Goal: Find contact information: Find contact information

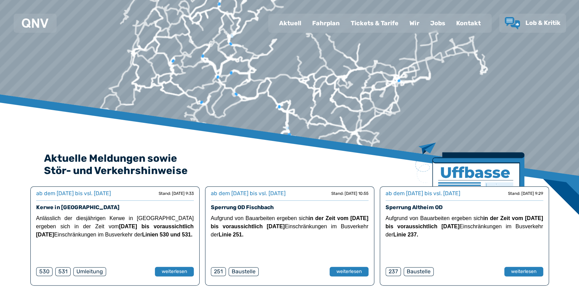
scroll to position [68, 0]
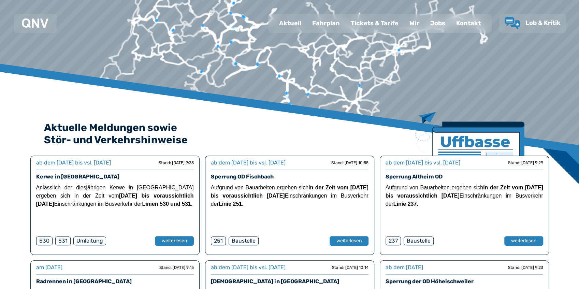
click at [450, 32] on div "Kontakt" at bounding box center [467, 23] width 35 height 18
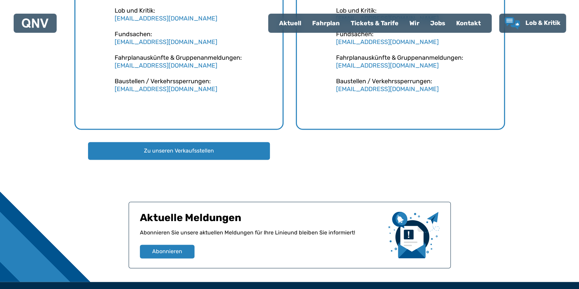
scroll to position [477, 0]
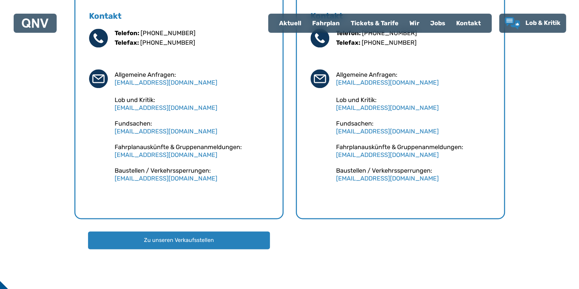
click at [450, 32] on div "Kontakt" at bounding box center [467, 23] width 35 height 18
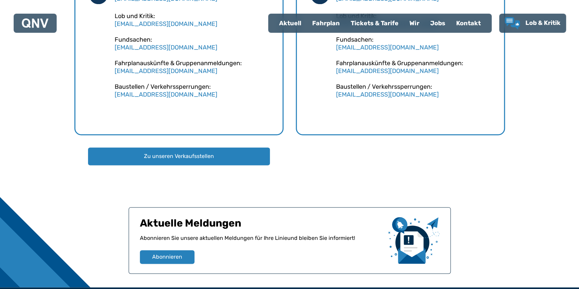
scroll to position [455, 0]
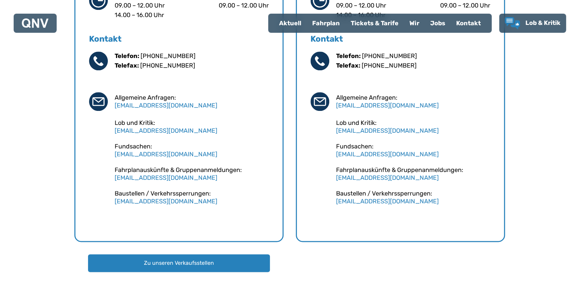
click at [273, 32] on div "Aktuell" at bounding box center [289, 23] width 33 height 18
select select "*"
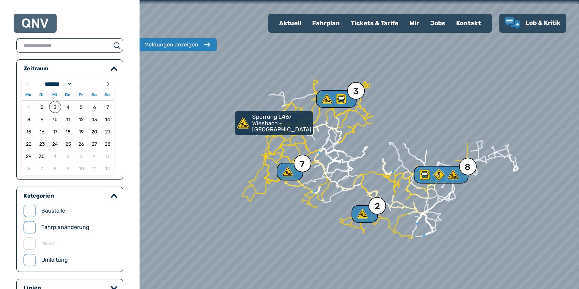
click at [307, 32] on div "Fahrplan" at bounding box center [326, 23] width 39 height 18
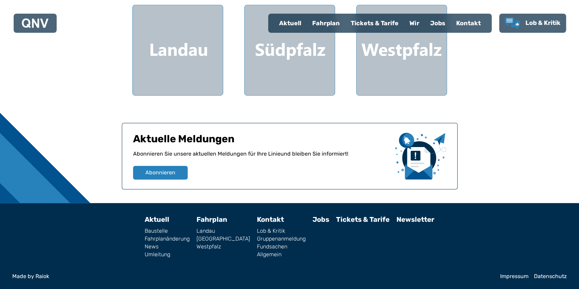
scroll to position [318, 0]
click at [275, 252] on link "Allgemein" at bounding box center [281, 254] width 49 height 5
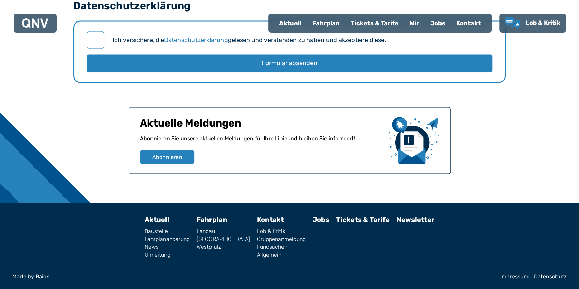
scroll to position [1092, 0]
click at [274, 252] on link "Allgemein" at bounding box center [281, 254] width 49 height 5
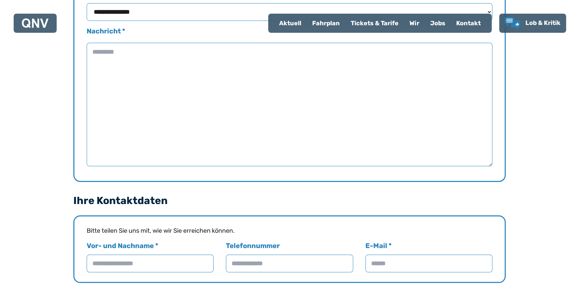
scroll to position [363, 0]
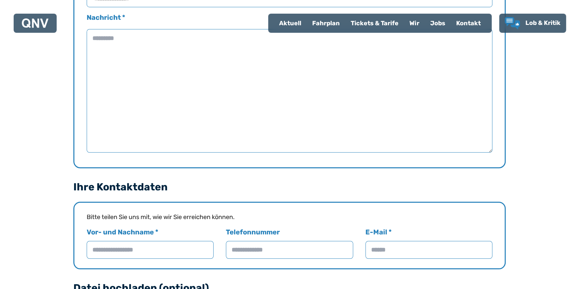
click at [450, 29] on div "Kontakt" at bounding box center [467, 23] width 35 height 18
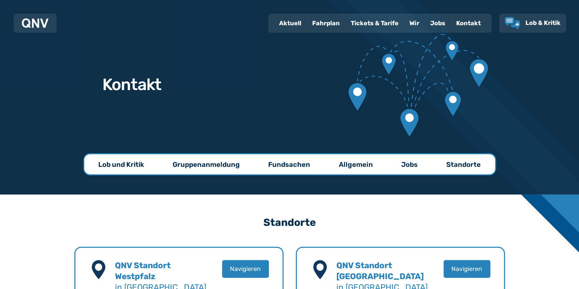
click at [48, 33] on div at bounding box center [35, 23] width 43 height 19
click at [386, 173] on link "Allgemein" at bounding box center [355, 164] width 61 height 20
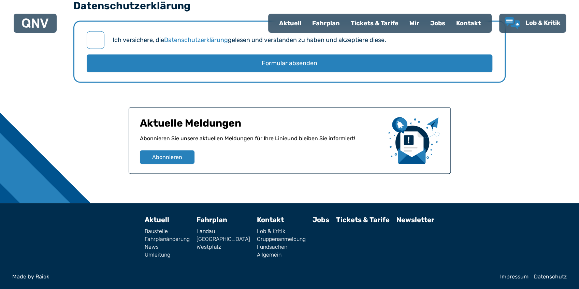
scroll to position [1092, 0]
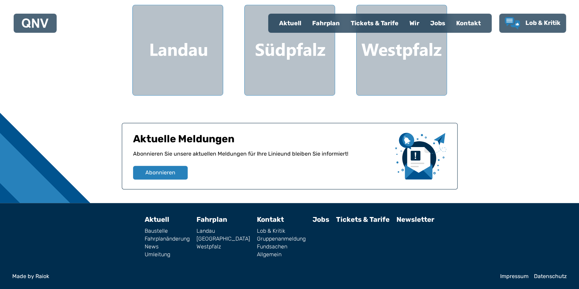
scroll to position [318, 0]
select select "*"
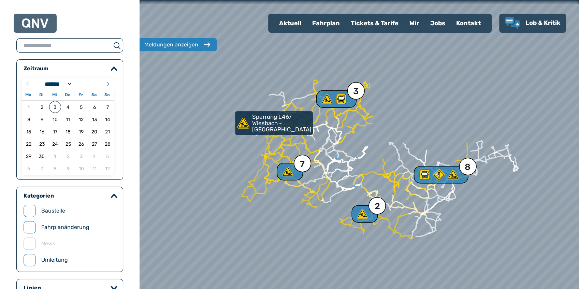
scroll to position [455, 0]
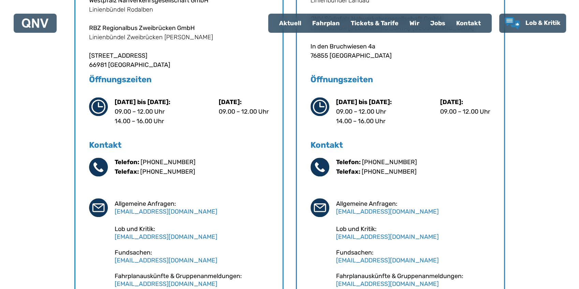
scroll to position [363, 0]
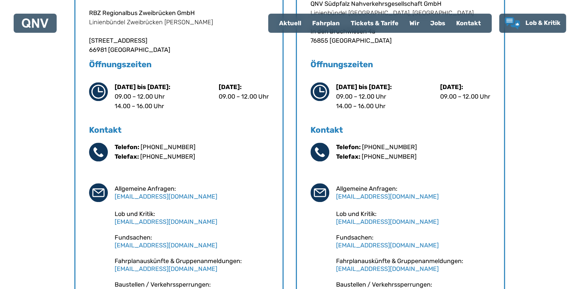
click at [126, 135] on h5 "Kontakt" at bounding box center [179, 129] width 180 height 11
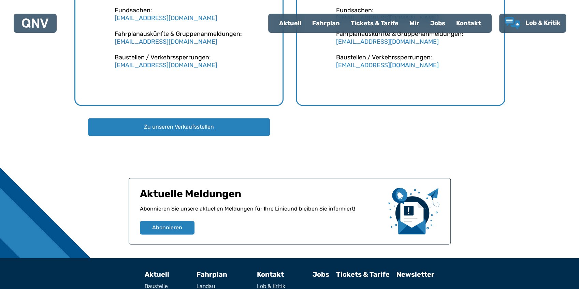
scroll to position [591, 0]
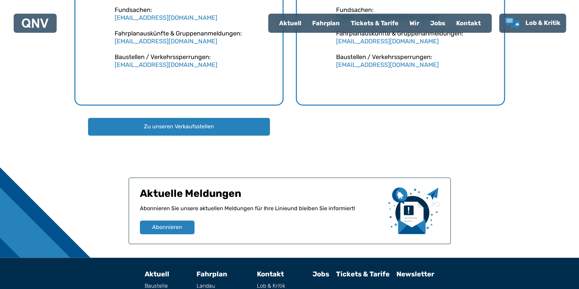
click at [227, 69] on div "Baustellen / Verkehrssperrungen: sperrungen@qnv.de" at bounding box center [192, 60] width 154 height 15
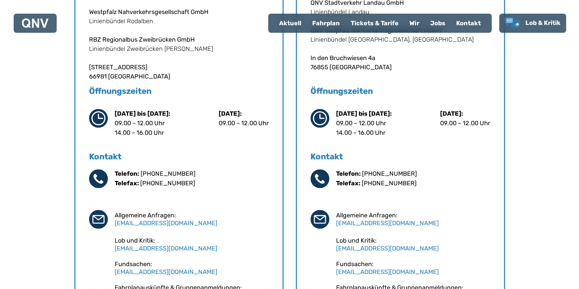
scroll to position [341, 0]
